Goal: Information Seeking & Learning: Understand process/instructions

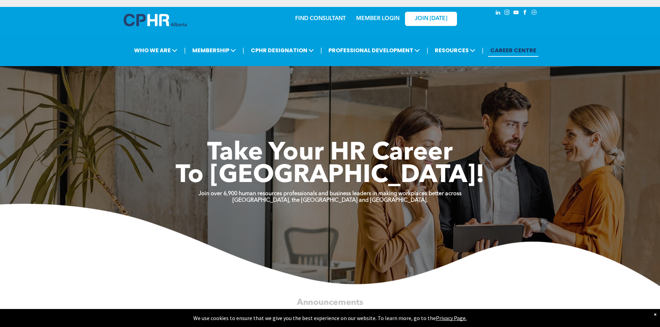
click at [385, 19] on link "MEMBER LOGIN" at bounding box center [377, 19] width 43 height 6
click at [431, 18] on span "JOIN [DATE]" at bounding box center [431, 19] width 33 height 7
click at [381, 24] on div "MEMBER LOGIN" at bounding box center [363, 19] width 64 height 22
click at [384, 14] on div "MEMBER LOGIN" at bounding box center [377, 16] width 45 height 12
click at [384, 19] on link "MEMBER LOGIN" at bounding box center [377, 19] width 43 height 6
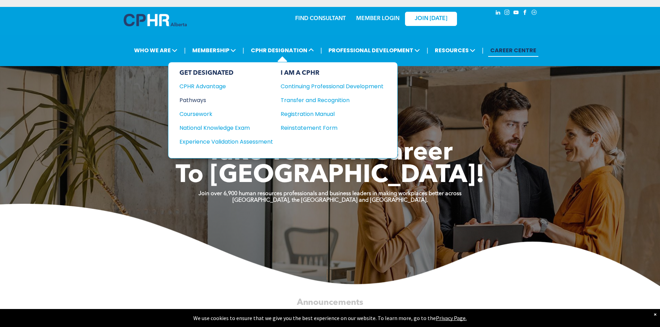
click at [204, 100] on div "Pathways" at bounding box center [221, 100] width 84 height 9
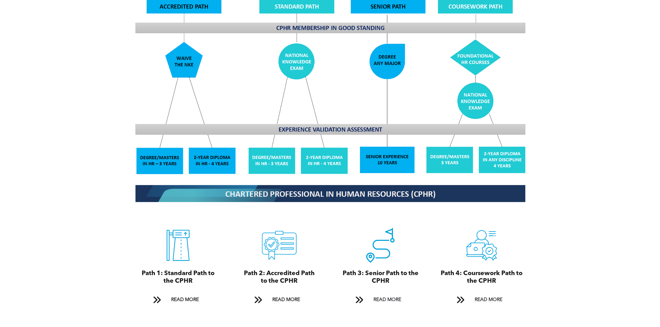
scroll to position [658, 0]
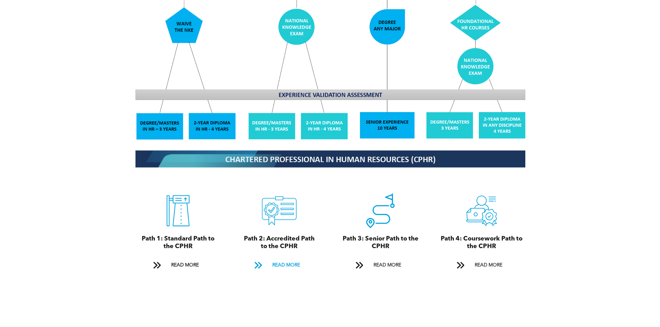
click at [287, 259] on span "READ MORE" at bounding box center [286, 265] width 33 height 13
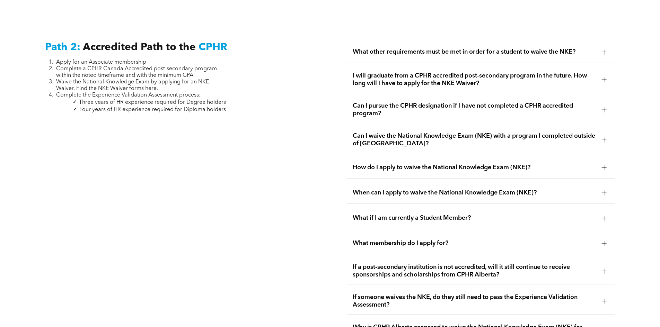
scroll to position [1133, 0]
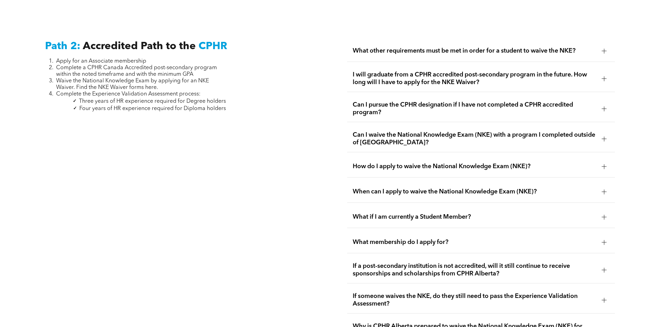
click at [414, 71] on span "I will graduate from a CPHR accredited post-secondary program in the future. Ho…" at bounding box center [475, 78] width 244 height 15
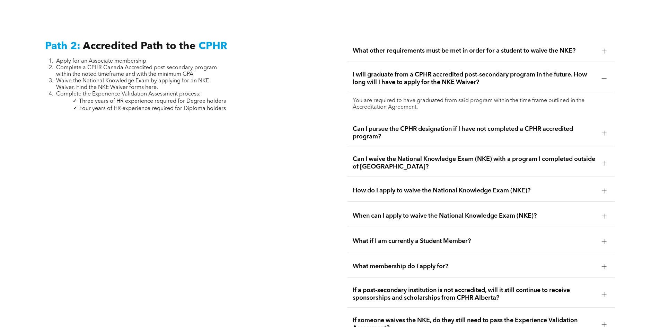
click at [422, 79] on div "I will graduate from a CPHR accredited post-secondary program in the future. Ho…" at bounding box center [481, 78] width 268 height 27
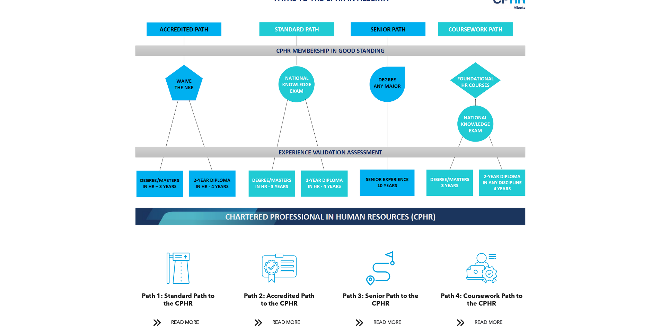
scroll to position [613, 0]
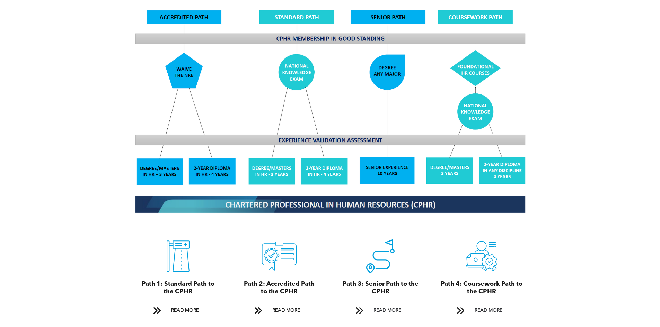
click at [166, 164] on img at bounding box center [330, 97] width 401 height 242
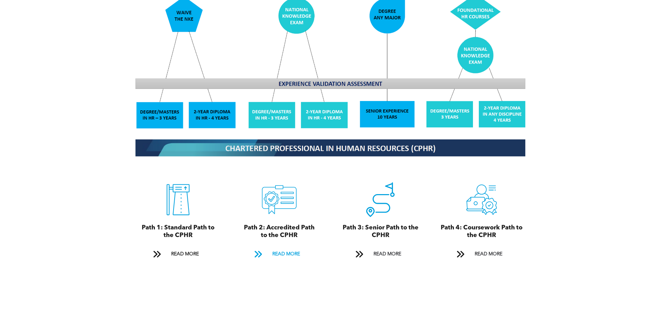
scroll to position [717, 0]
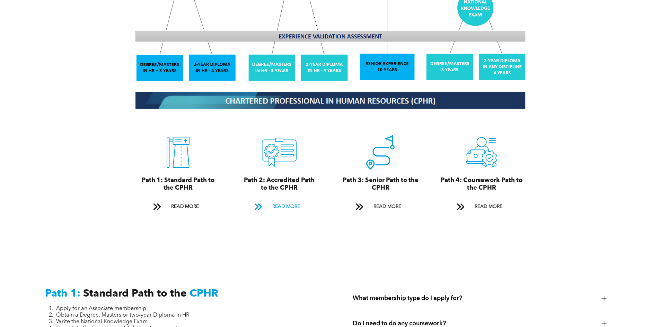
click at [291, 201] on span "READ MORE" at bounding box center [286, 207] width 33 height 13
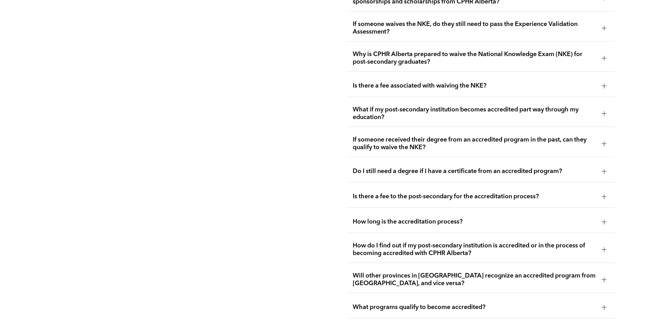
scroll to position [1410, 0]
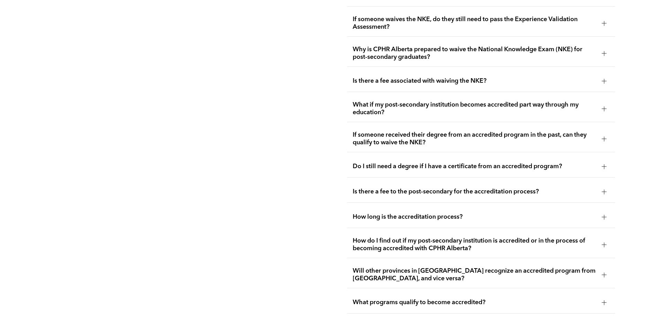
click at [428, 208] on div "How long is the accreditation process?" at bounding box center [481, 218] width 268 height 22
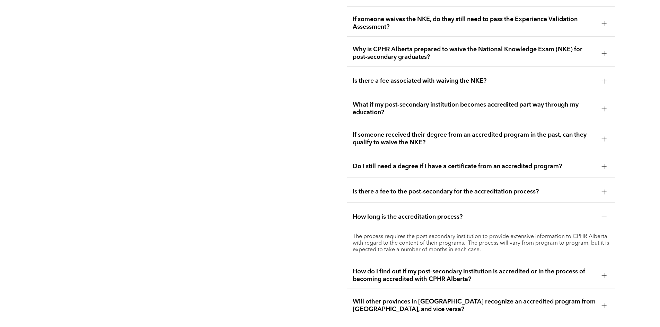
click at [428, 208] on div "How long is the accreditation process?" at bounding box center [481, 218] width 268 height 22
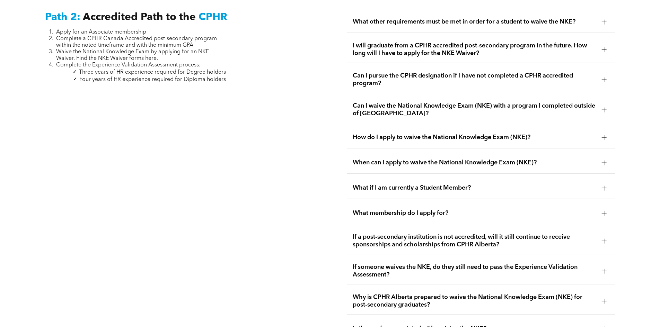
scroll to position [1161, 0]
click at [384, 160] on span "When can I apply to waive the National Knowledge Exam (NKE)?" at bounding box center [475, 164] width 244 height 8
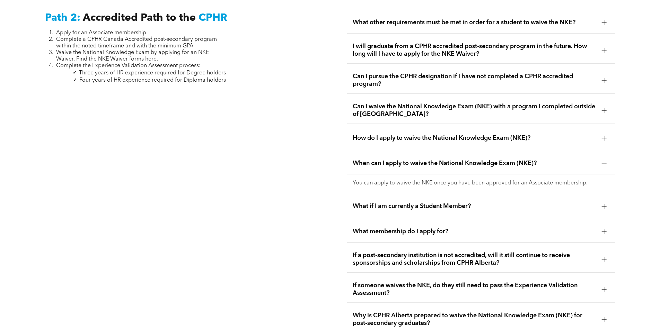
click at [384, 160] on span "When can I apply to waive the National Knowledge Exam (NKE)?" at bounding box center [475, 164] width 244 height 8
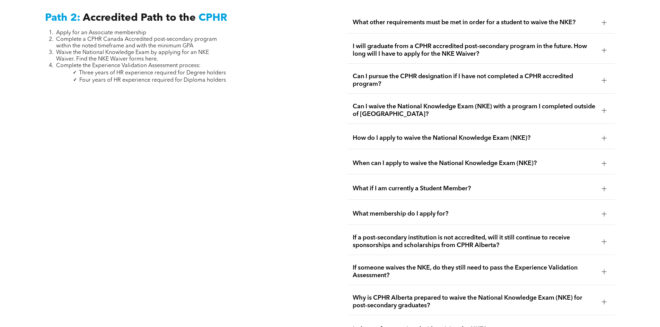
click at [392, 132] on div "How do I apply to waive the National Knowledge Exam (NKE)?" at bounding box center [481, 139] width 268 height 22
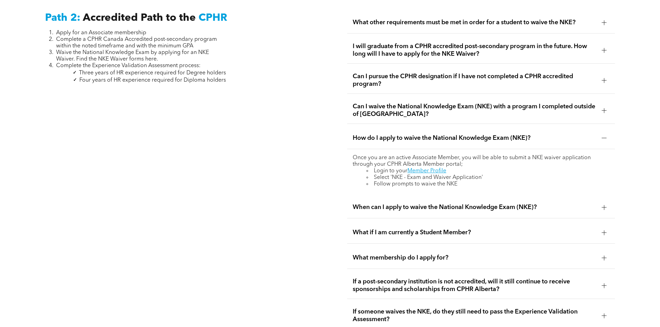
click at [392, 132] on div "How do I apply to waive the National Knowledge Exam (NKE)?" at bounding box center [481, 139] width 268 height 22
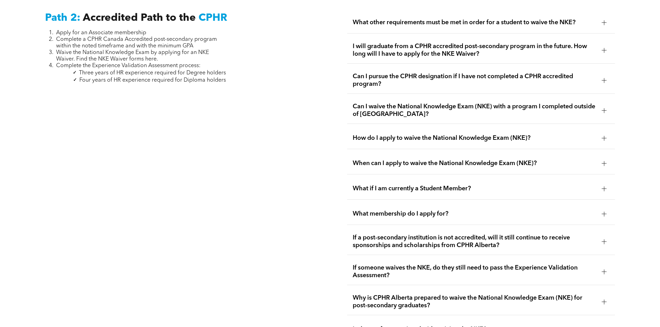
scroll to position [1126, 0]
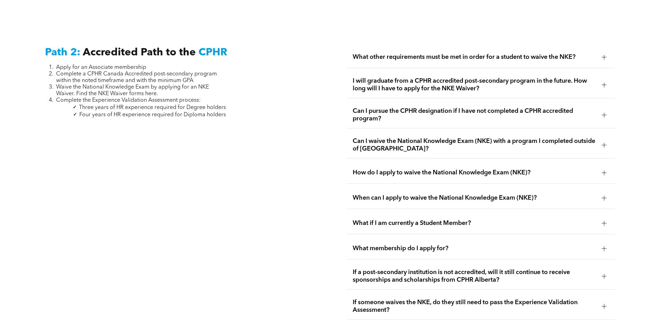
click at [392, 138] on span "Can I waive the National Knowledge Exam (NKE) with a program I completed outsid…" at bounding box center [475, 145] width 244 height 15
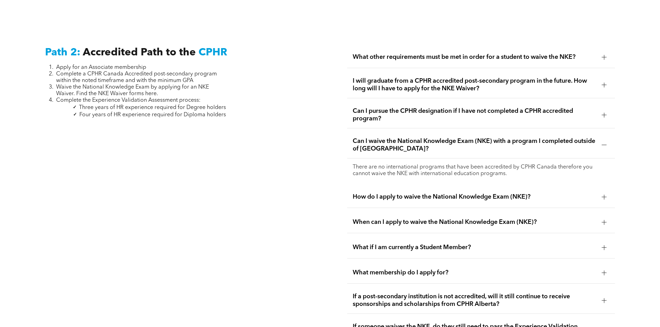
click at [392, 138] on span "Can I waive the National Knowledge Exam (NKE) with a program I completed outsid…" at bounding box center [475, 145] width 244 height 15
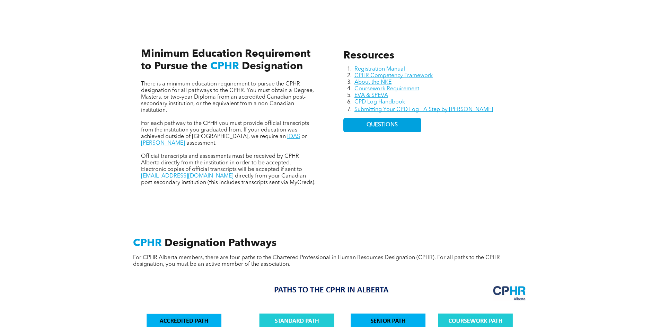
scroll to position [295, 0]
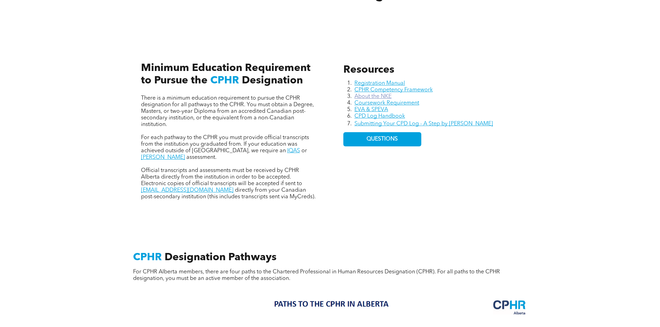
click at [385, 98] on link "About the NKE" at bounding box center [372, 97] width 37 height 6
